Goal: Information Seeking & Learning: Understand process/instructions

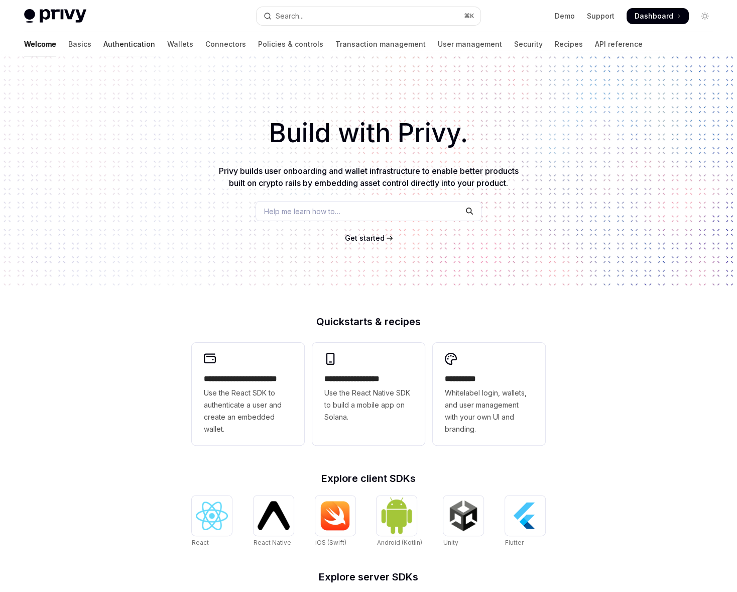
click at [103, 45] on link "Authentication" at bounding box center [129, 44] width 52 height 24
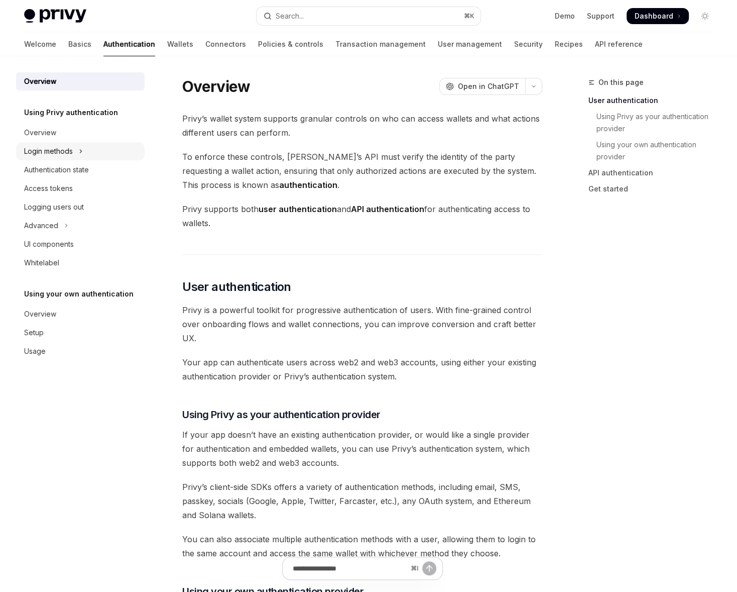
click at [66, 152] on div "Login methods" at bounding box center [48, 151] width 49 height 12
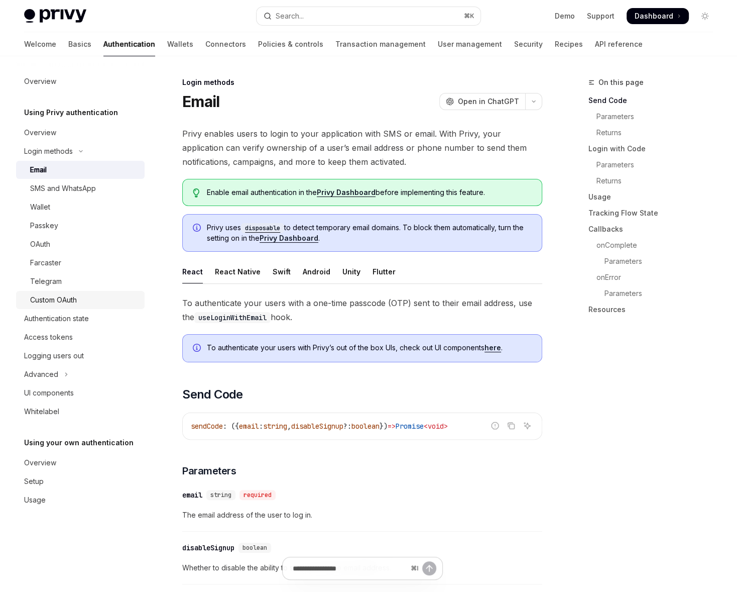
click at [54, 295] on div "Custom OAuth" at bounding box center [53, 300] width 47 height 12
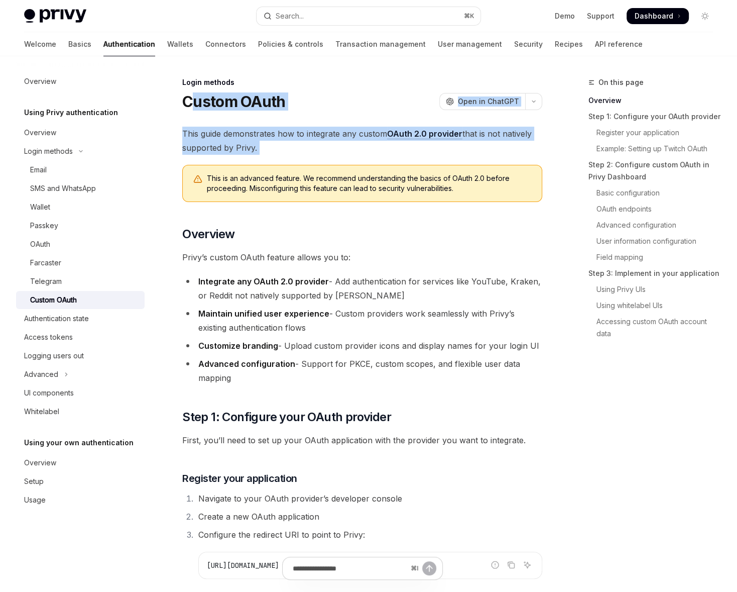
drag, startPoint x: 196, startPoint y: 94, endPoint x: 297, endPoint y: 163, distance: 121.7
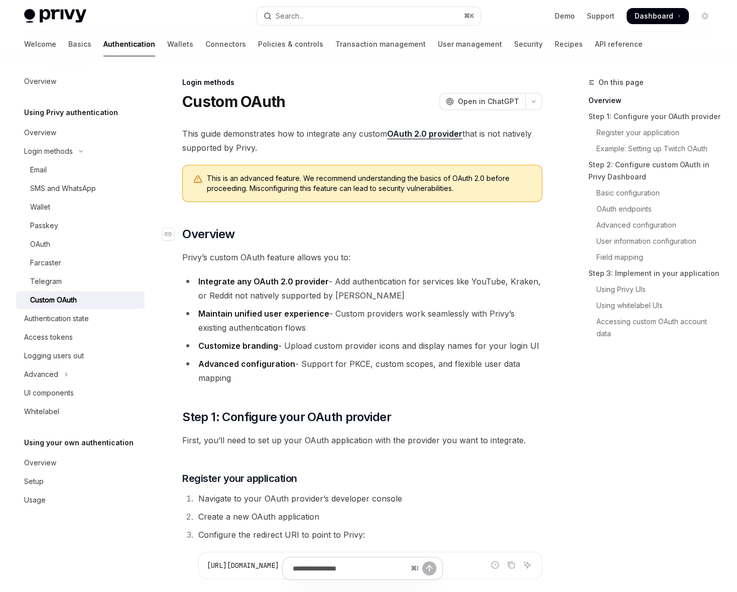
click at [415, 239] on h2 "​ Overview" at bounding box center [362, 234] width 360 height 16
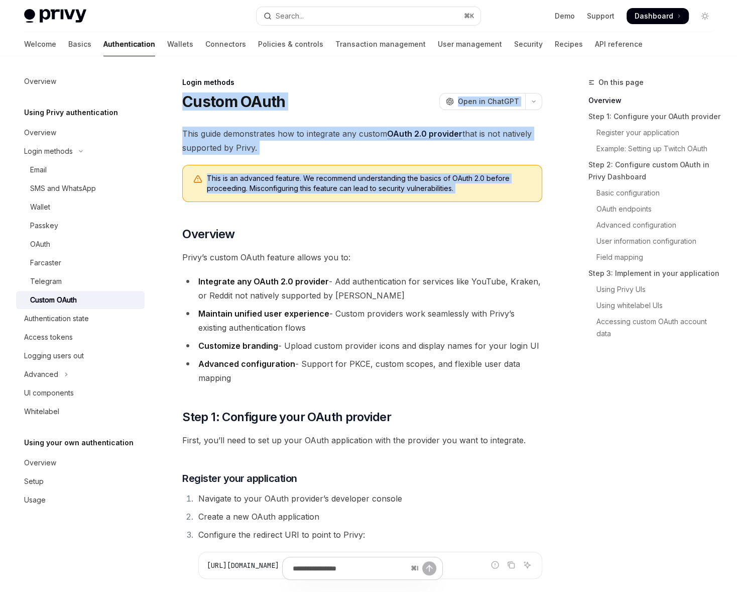
drag, startPoint x: 202, startPoint y: 94, endPoint x: 279, endPoint y: 223, distance: 150.9
click at [269, 135] on span "This guide demonstrates how to integrate any custom OAuth 2.0 provider that is …" at bounding box center [362, 141] width 360 height 28
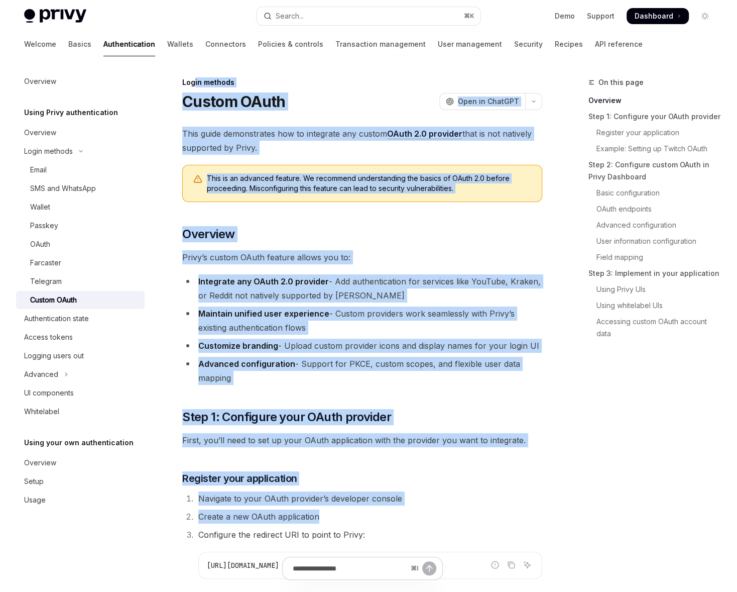
drag, startPoint x: 193, startPoint y: 83, endPoint x: 353, endPoint y: 513, distance: 458.0
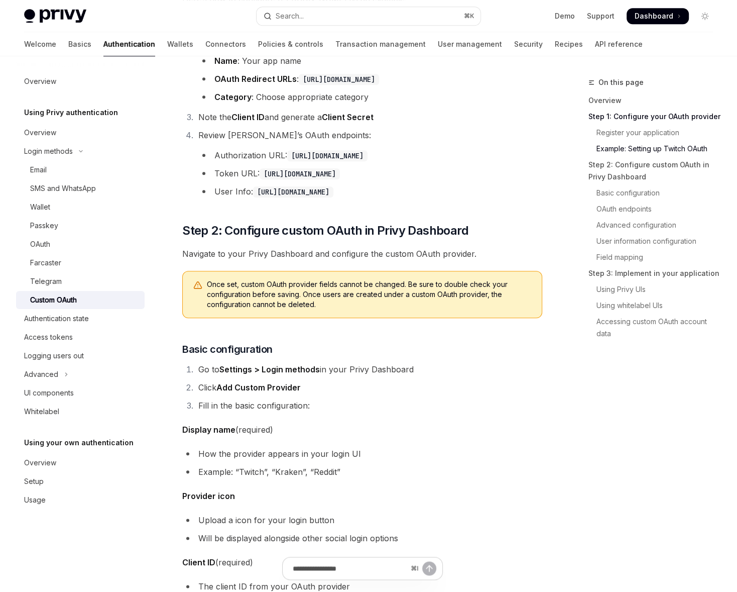
scroll to position [745, 0]
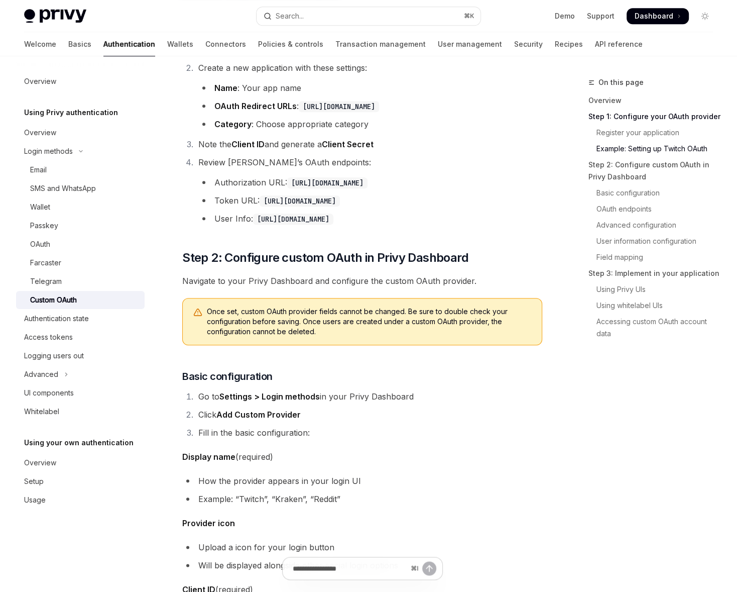
click at [301, 153] on ol "Go to the Twitch Developer Console Create a new application with these settings…" at bounding box center [362, 134] width 360 height 183
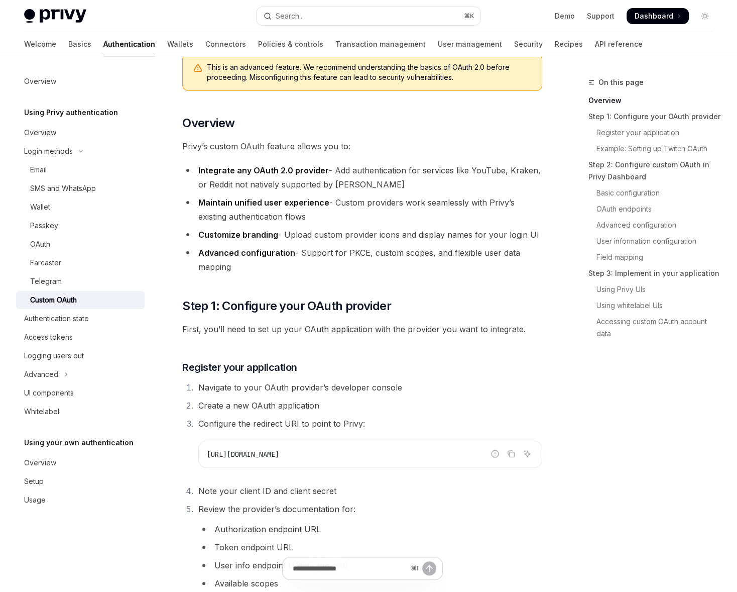
scroll to position [0, 0]
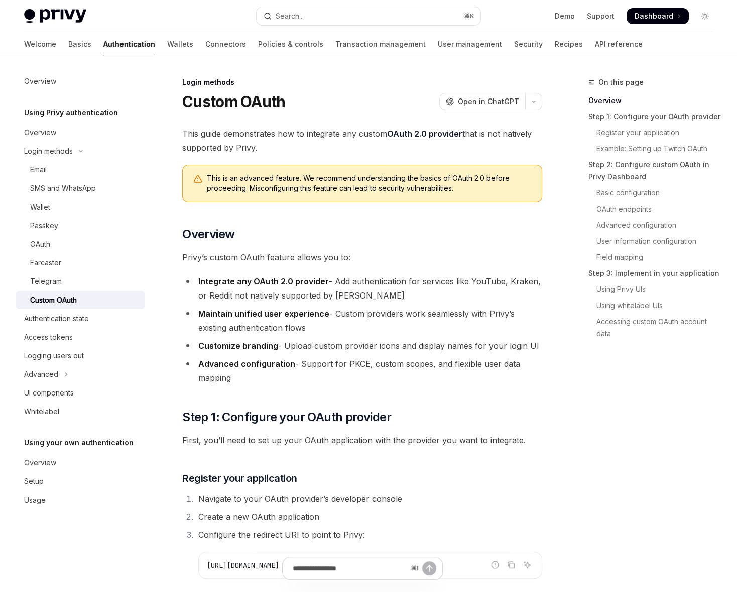
type textarea "*"
